Goal: Find specific page/section: Find specific page/section

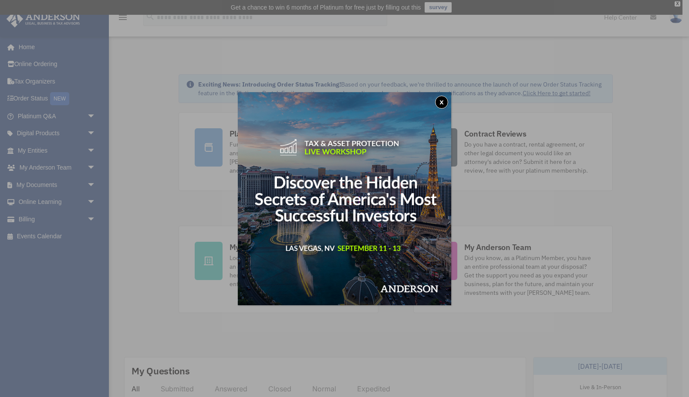
click at [441, 98] on button "x" at bounding box center [441, 102] width 13 height 13
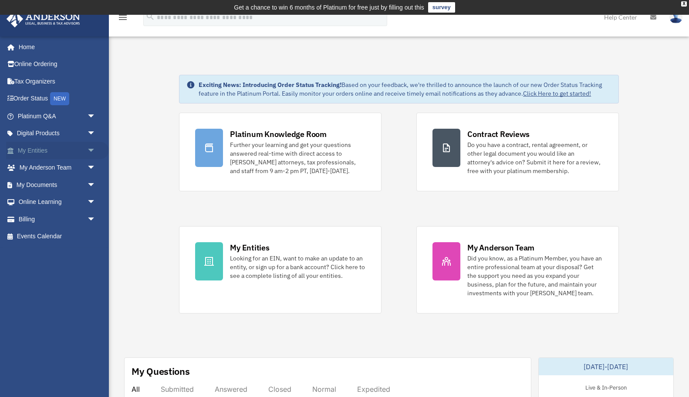
click at [92, 152] on span "arrow_drop_down" at bounding box center [95, 151] width 17 height 18
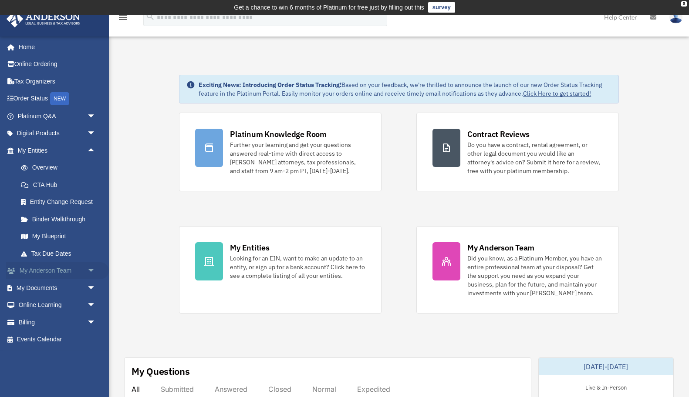
click at [81, 270] on link "My [PERSON_NAME] Team arrow_drop_down" at bounding box center [57, 271] width 103 height 17
click at [87, 288] on span "arrow_drop_down" at bounding box center [95, 289] width 17 height 18
click at [46, 304] on link "Box" at bounding box center [60, 305] width 97 height 17
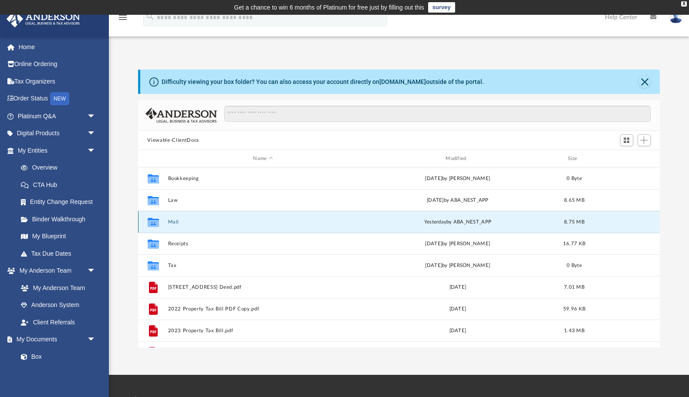
click at [173, 220] on button "Mail" at bounding box center [263, 222] width 191 height 6
click at [172, 220] on button "Mail" at bounding box center [263, 222] width 191 height 6
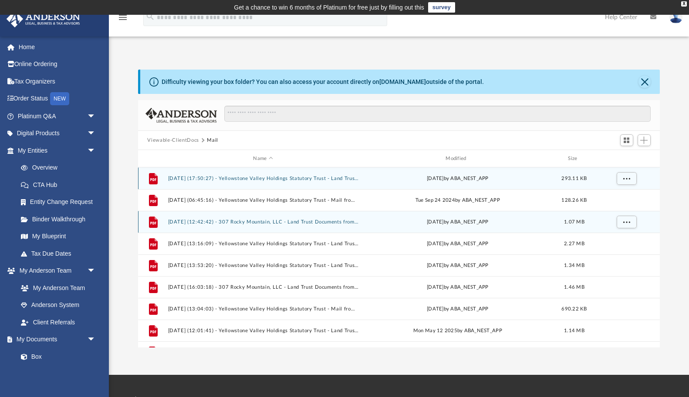
scroll to position [15, 0]
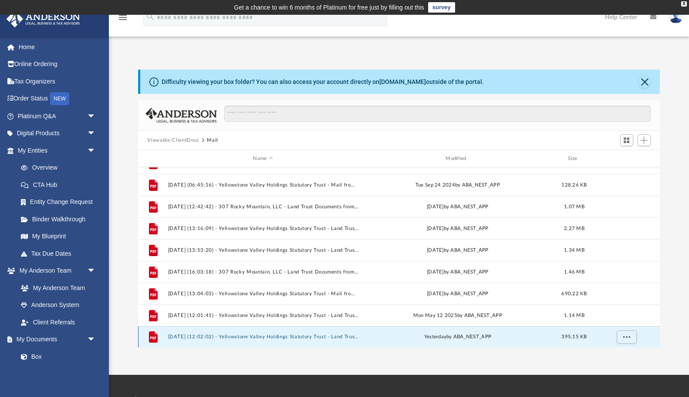
click at [192, 335] on button "2025.09.09 (12:02:02) - Yellowstone Valley Holdings Statutory Trust - Land Trus…" at bounding box center [263, 337] width 191 height 6
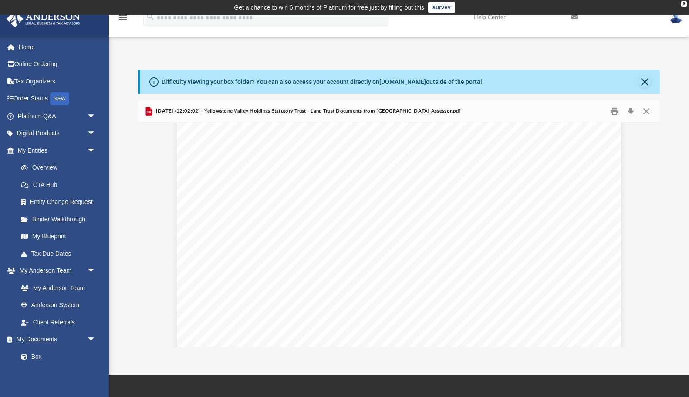
scroll to position [0, 0]
